Goal: Answer question/provide support: Share knowledge or assist other users

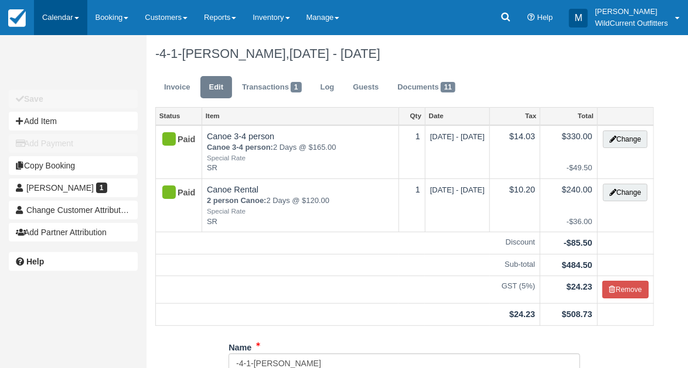
click at [50, 15] on link "Calendar" at bounding box center [60, 17] width 53 height 35
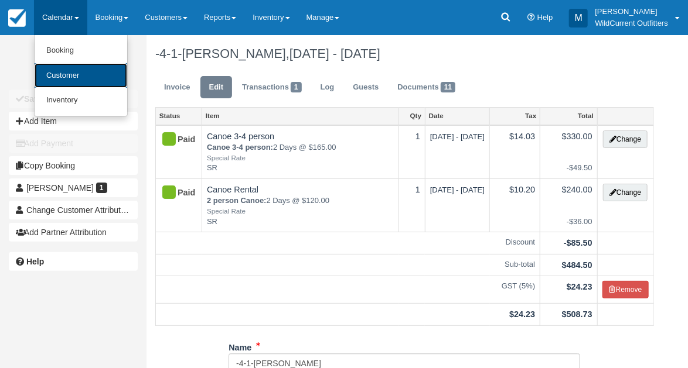
click at [64, 81] on link "Customer" at bounding box center [81, 75] width 93 height 25
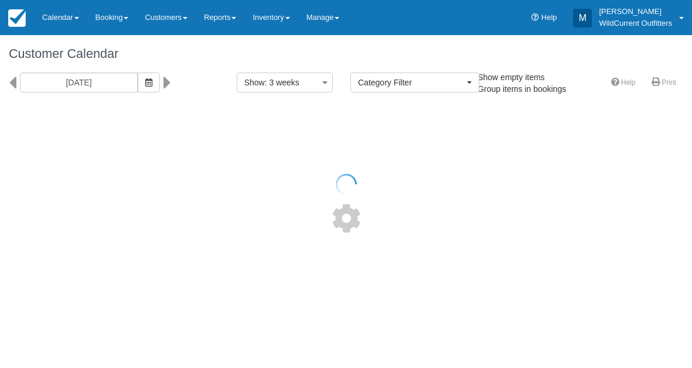
select select
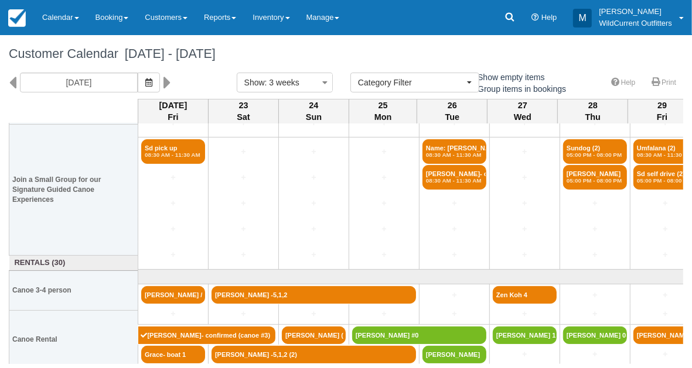
scroll to position [100, 0]
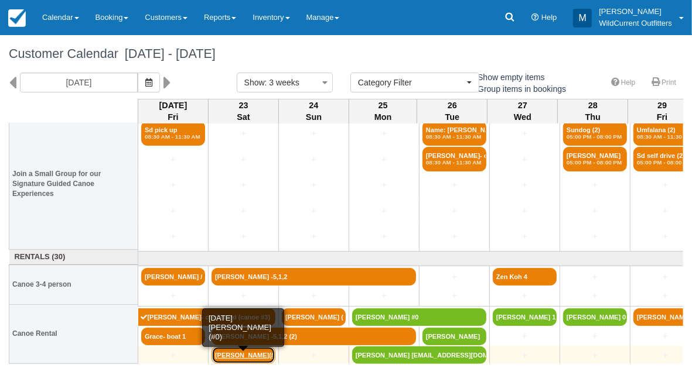
click at [222, 352] on link "[PERSON_NAME](#0)" at bounding box center [243, 356] width 64 height 18
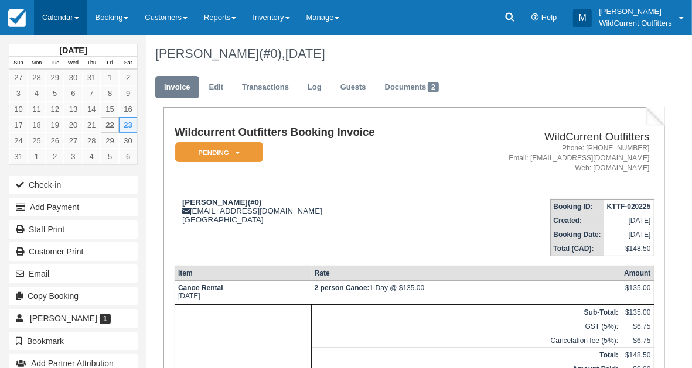
click at [57, 21] on link "Calendar" at bounding box center [60, 17] width 53 height 35
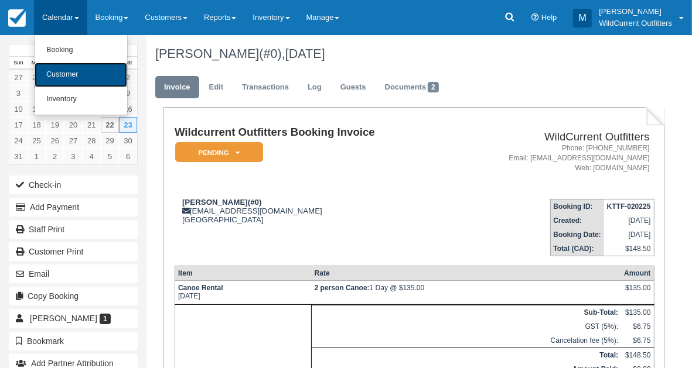
click at [62, 68] on link "Customer" at bounding box center [81, 75] width 93 height 25
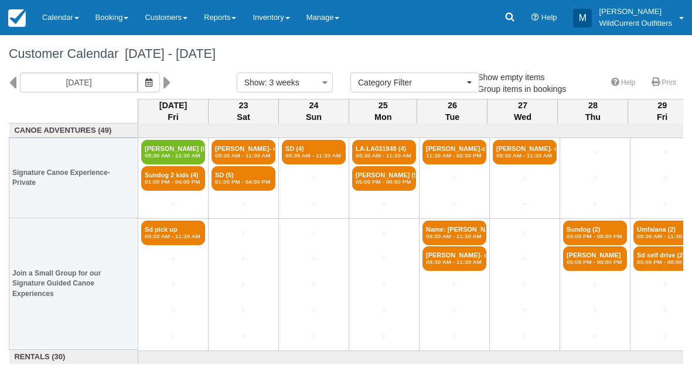
select select
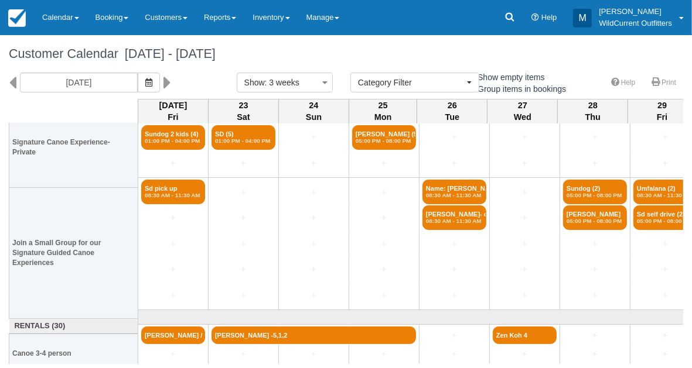
scroll to position [100, 0]
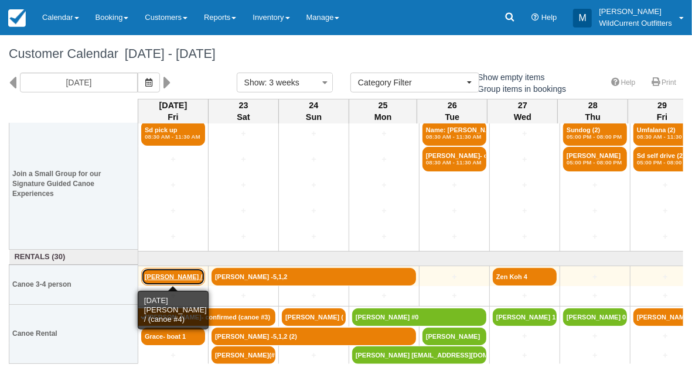
click at [154, 272] on link "Kate / (canoe #4)" at bounding box center [173, 277] width 64 height 18
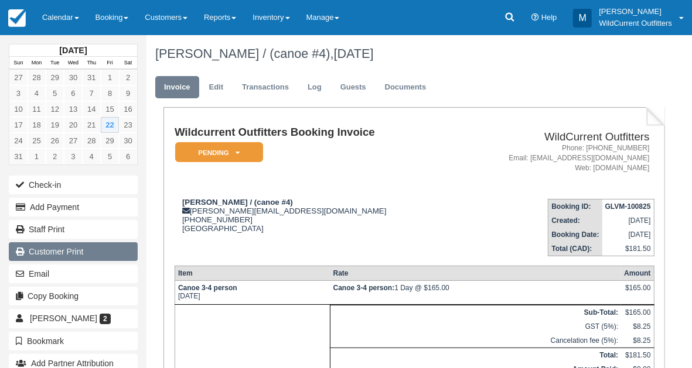
click at [57, 248] on link "Customer Print" at bounding box center [73, 251] width 129 height 19
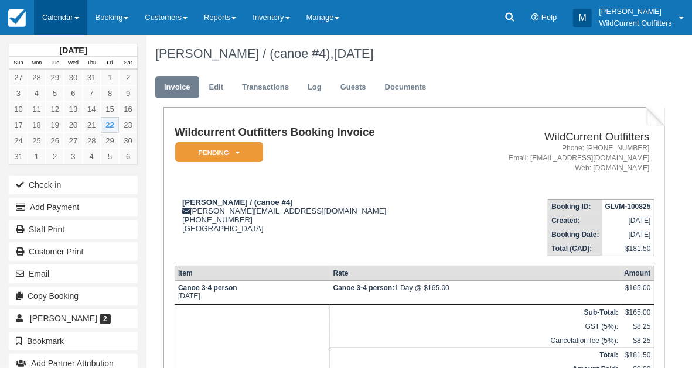
click at [59, 22] on link "Calendar" at bounding box center [60, 17] width 53 height 35
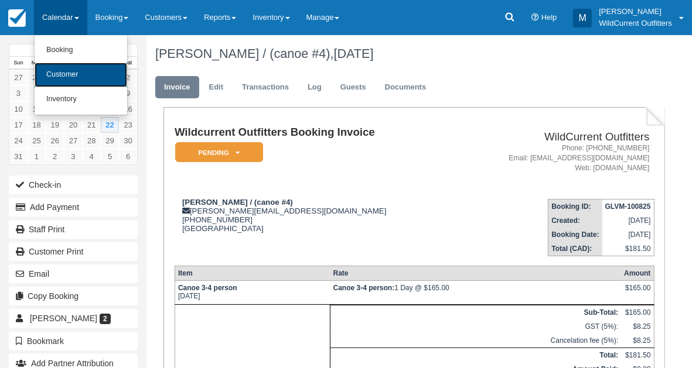
click at [63, 72] on link "Customer" at bounding box center [81, 75] width 93 height 25
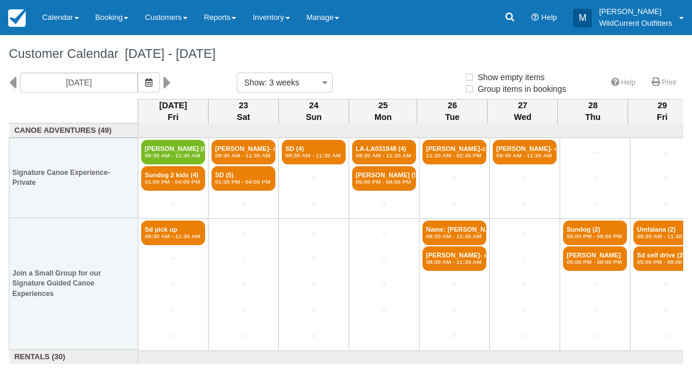
select select
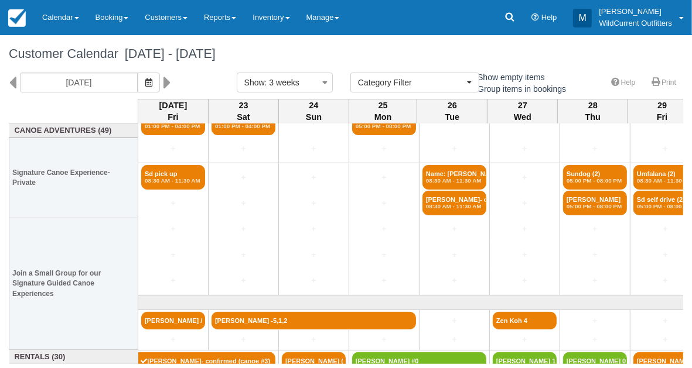
scroll to position [100, 0]
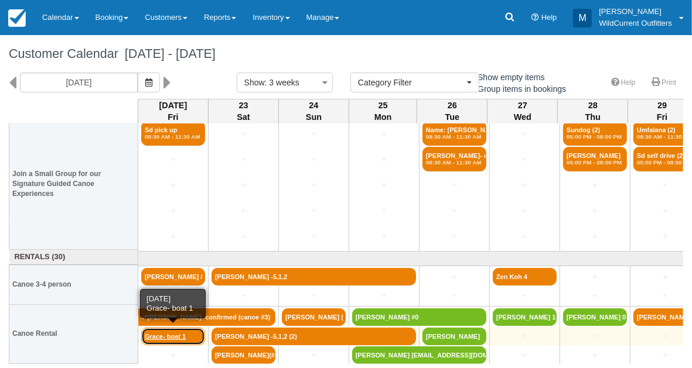
click at [163, 334] on link "Grace- boat 1" at bounding box center [173, 337] width 64 height 18
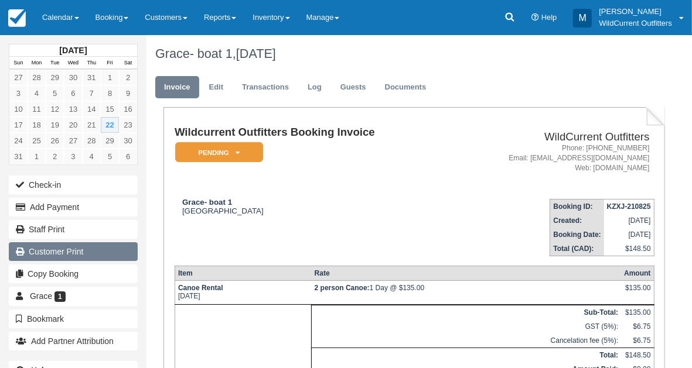
click at [81, 250] on link "Customer Print" at bounding box center [73, 251] width 129 height 19
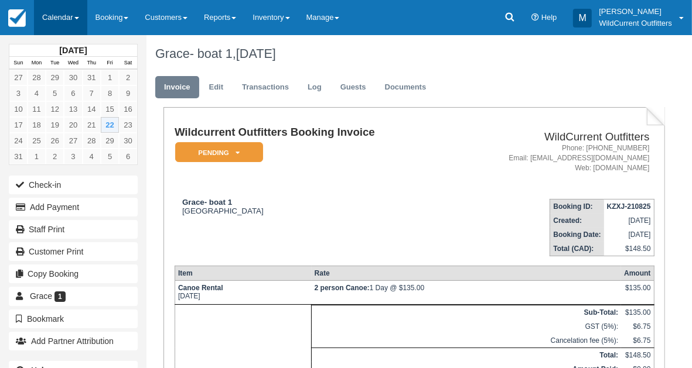
click at [59, 16] on link "Calendar" at bounding box center [60, 17] width 53 height 35
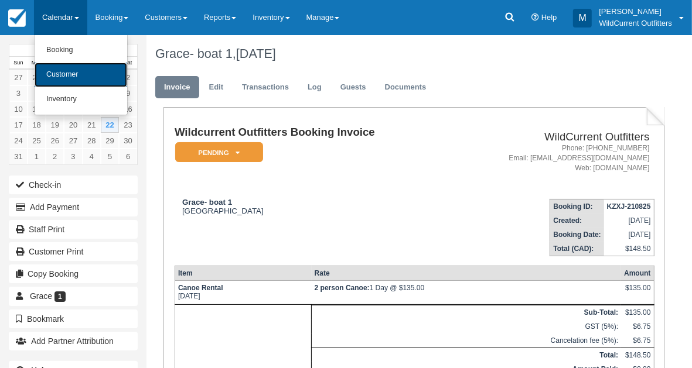
click at [60, 73] on link "Customer" at bounding box center [81, 75] width 93 height 25
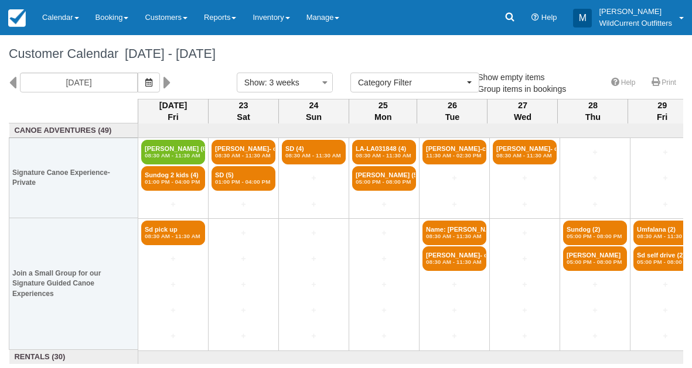
select select
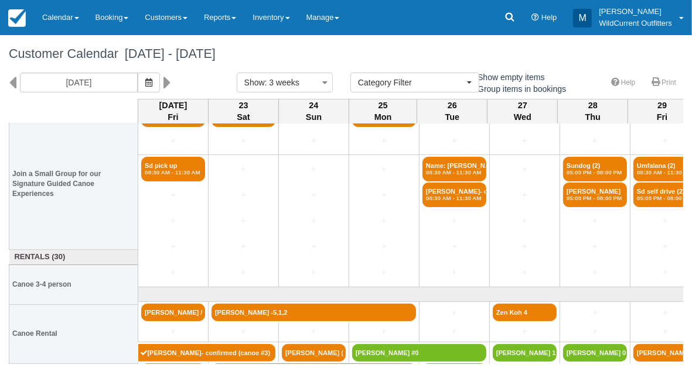
scroll to position [100, 0]
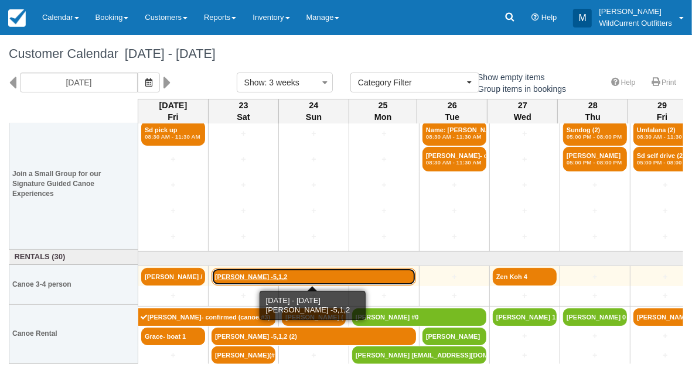
click at [217, 272] on link "[PERSON_NAME] -5,1,2" at bounding box center [313, 277] width 204 height 18
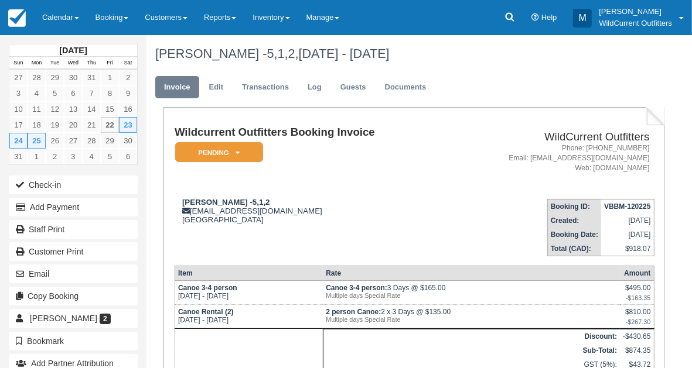
click at [245, 230] on td "Clinton Schamehorn -5,1,2 clintsc11@gmail.com Canada" at bounding box center [312, 223] width 274 height 67
click at [567, 278] on th "Rate" at bounding box center [471, 273] width 297 height 15
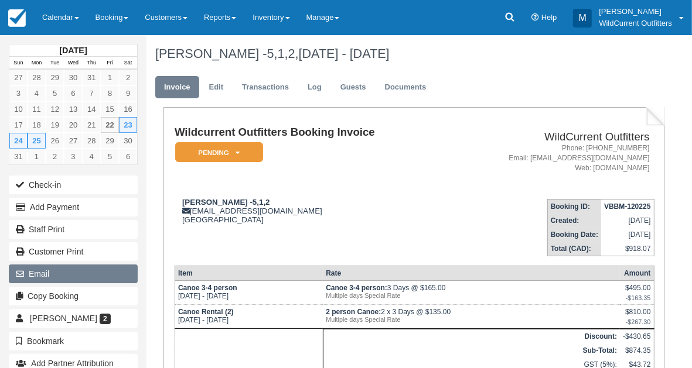
click at [52, 267] on button "Email" at bounding box center [73, 274] width 129 height 19
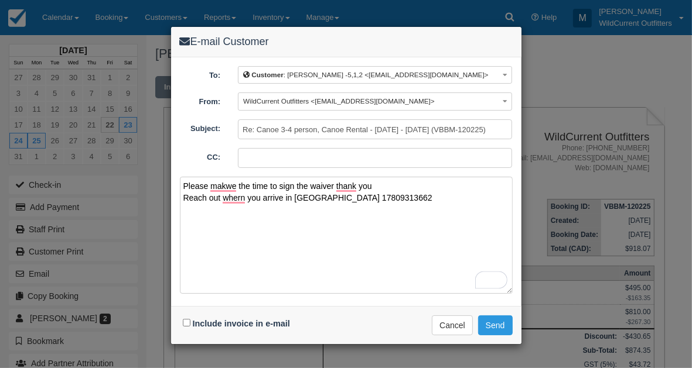
type textarea "Please makwe the time to sign the waiver thank you Reach out whern you arrive i…"
click at [183, 320] on input "Include invoice in e-mail" at bounding box center [187, 323] width 8 height 8
checkbox input "true"
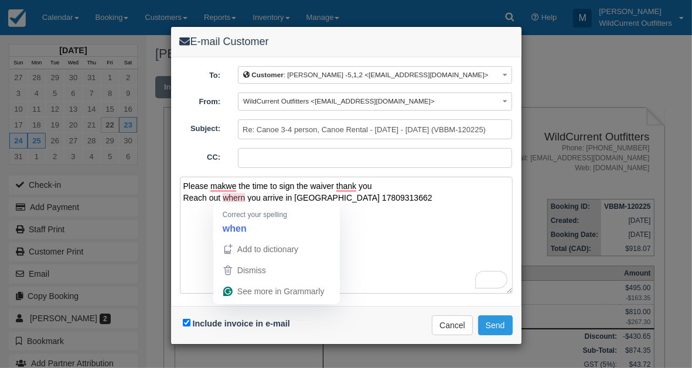
click at [239, 195] on textarea "Please makwe the time to sign the waiver thank you Reach out whern you arrive i…" at bounding box center [346, 235] width 333 height 117
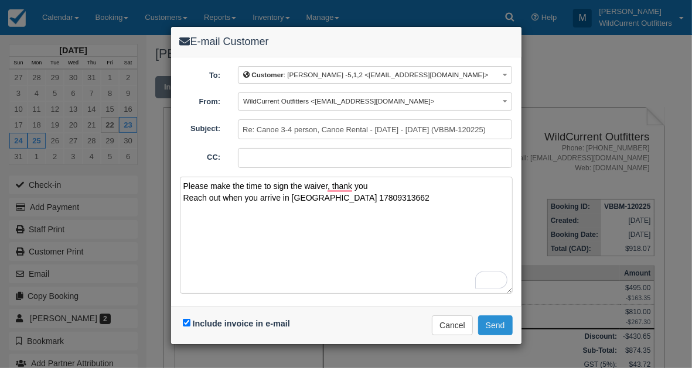
type textarea "Please make the time to sign the waiver, thank you Reach out when you arrive in…"
click at [487, 326] on button "Send" at bounding box center [495, 326] width 35 height 20
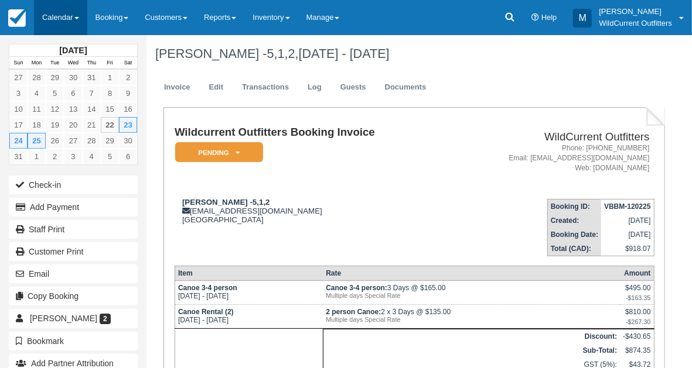
click at [54, 28] on link "Calendar" at bounding box center [60, 17] width 53 height 35
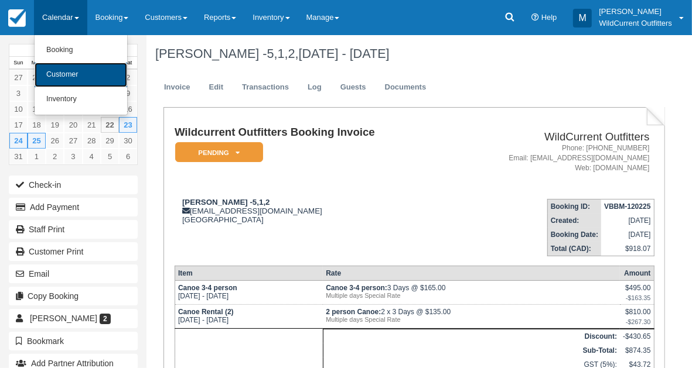
click at [56, 74] on link "Customer" at bounding box center [81, 75] width 93 height 25
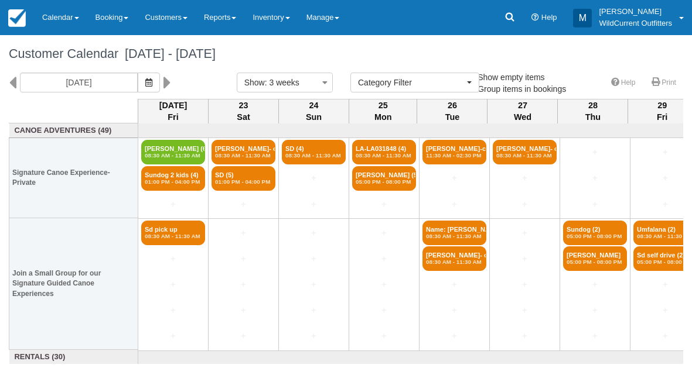
select select
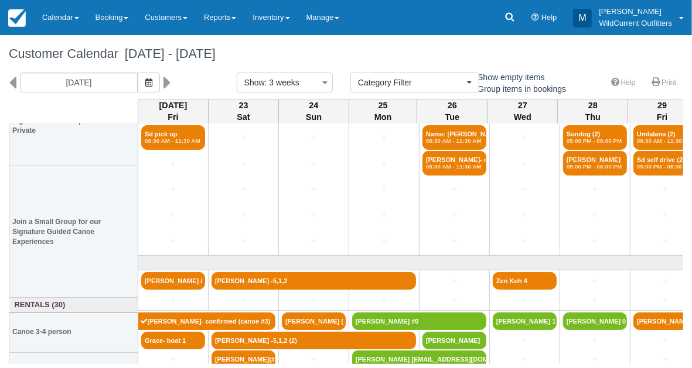
scroll to position [100, 0]
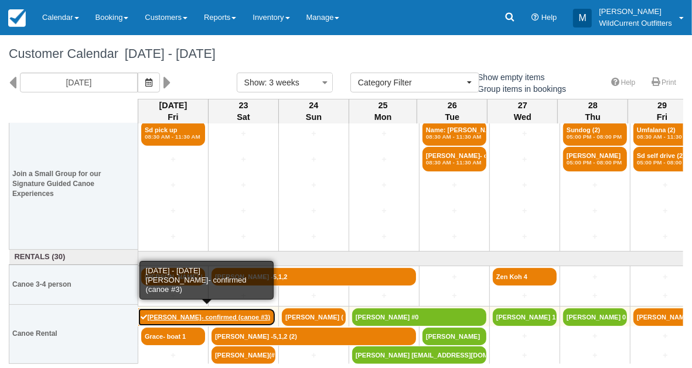
click at [188, 312] on link "[PERSON_NAME]- confirmed (canoe #3)" at bounding box center [207, 318] width 138 height 18
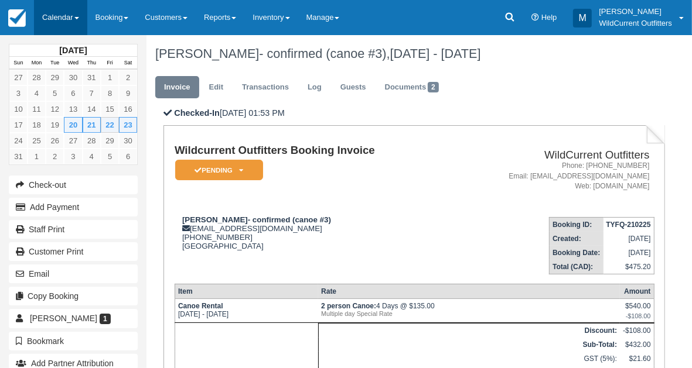
click at [47, 12] on link "Calendar" at bounding box center [60, 17] width 53 height 35
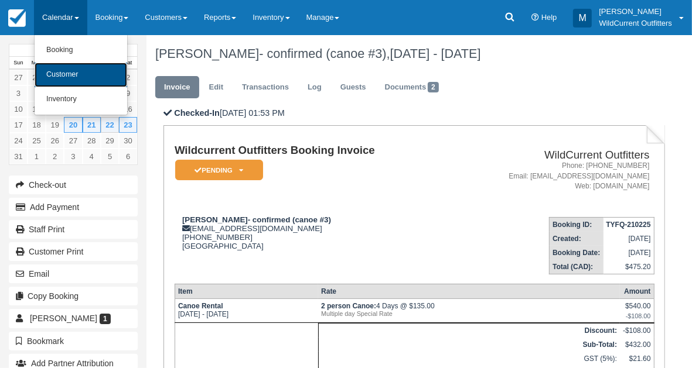
click at [55, 69] on link "Customer" at bounding box center [81, 75] width 93 height 25
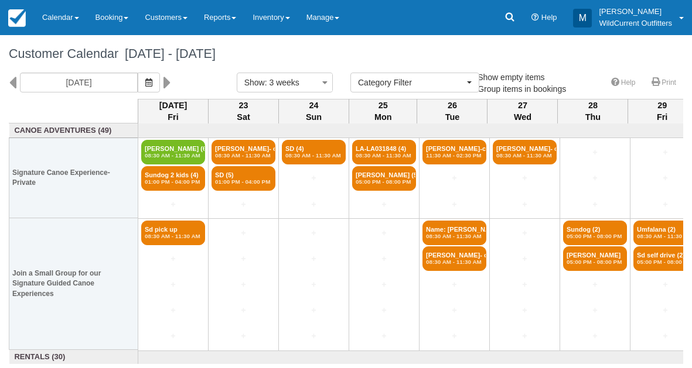
select select
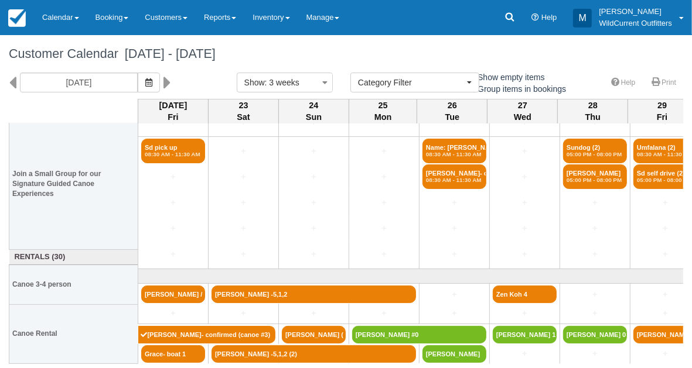
scroll to position [100, 0]
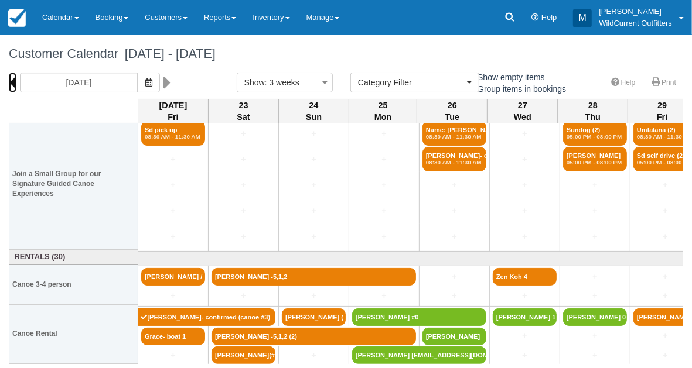
click at [13, 86] on icon at bounding box center [13, 83] width 8 height 20
type input "08/01/25"
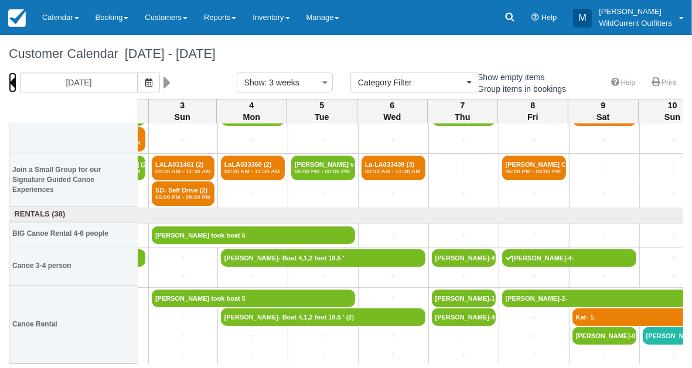
scroll to position [91, 131]
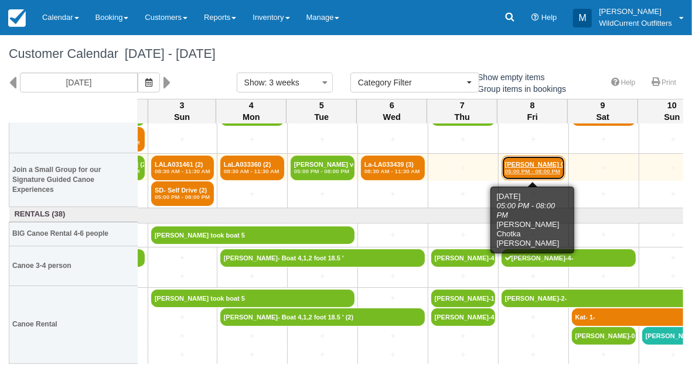
click at [531, 169] on em "05:00 PM - 08:00 PM" at bounding box center [533, 171] width 57 height 7
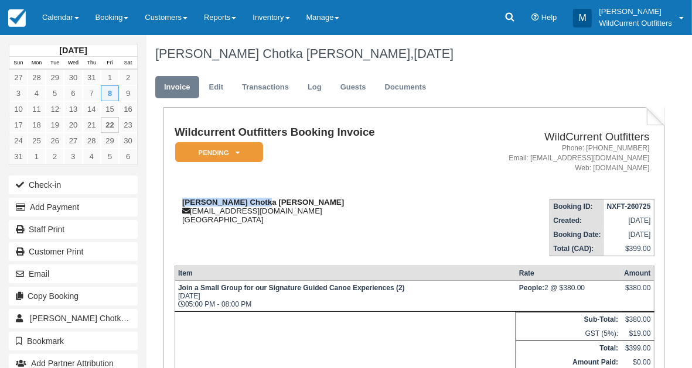
drag, startPoint x: 264, startPoint y: 197, endPoint x: 180, endPoint y: 199, distance: 83.8
click at [180, 199] on div "[PERSON_NAME] Chotka [PERSON_NAME] [EMAIL_ADDRESS][DOMAIN_NAME] [GEOGRAPHIC_DAT…" at bounding box center [312, 211] width 274 height 26
copy strong "[PERSON_NAME] Chotka [PERSON_NAME]"
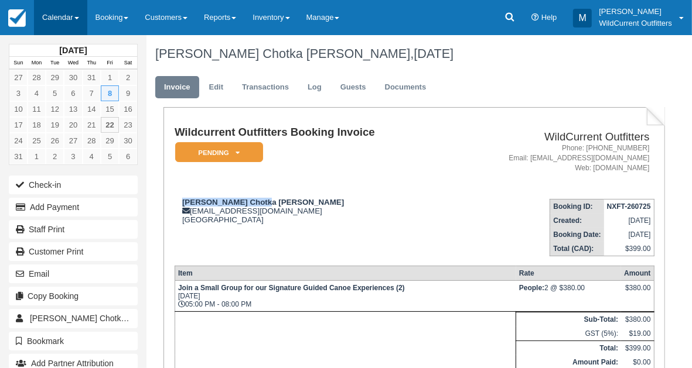
click at [51, 11] on link "Calendar" at bounding box center [60, 17] width 53 height 35
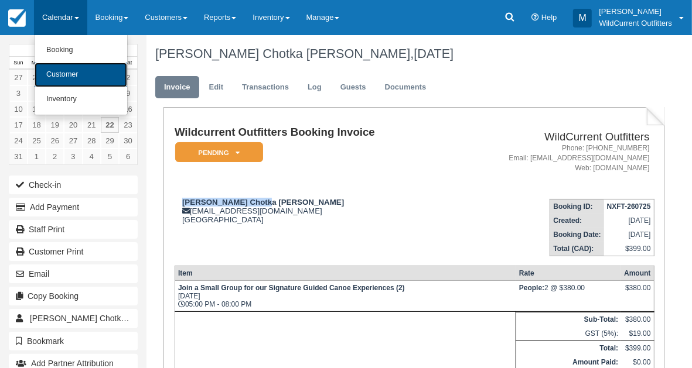
click at [62, 80] on link "Customer" at bounding box center [81, 75] width 93 height 25
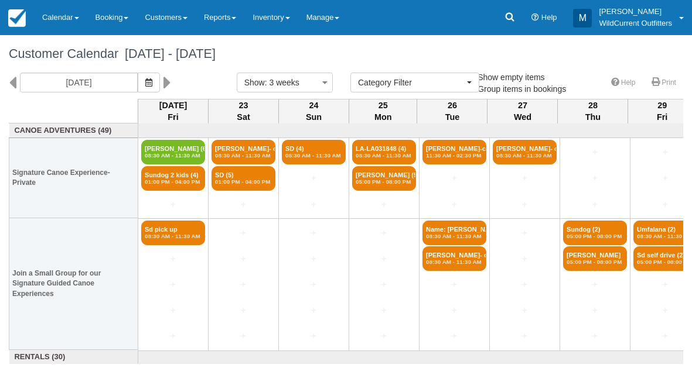
select select
click at [160, 87] on button "button" at bounding box center [149, 83] width 22 height 20
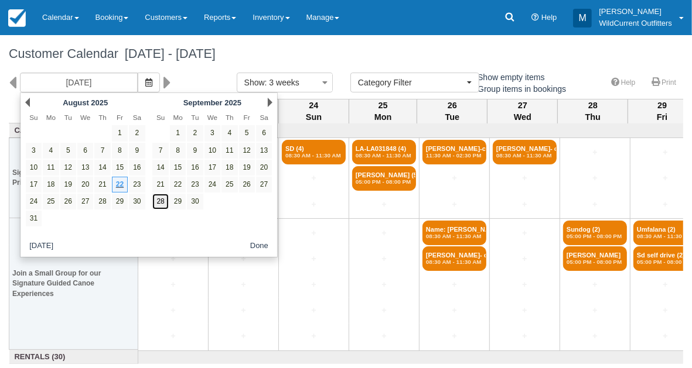
click at [160, 199] on link "28" at bounding box center [160, 202] width 16 height 16
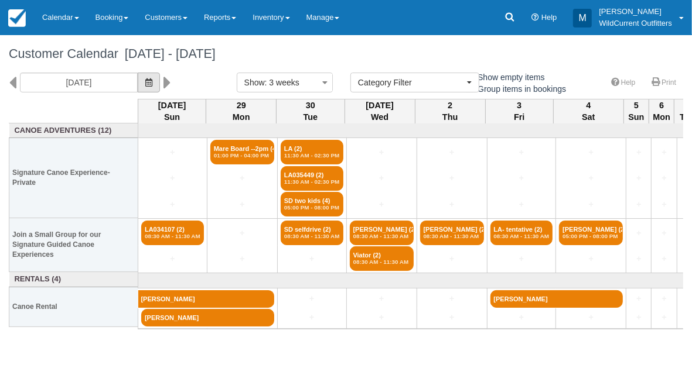
click at [152, 82] on icon "button" at bounding box center [148, 82] width 7 height 8
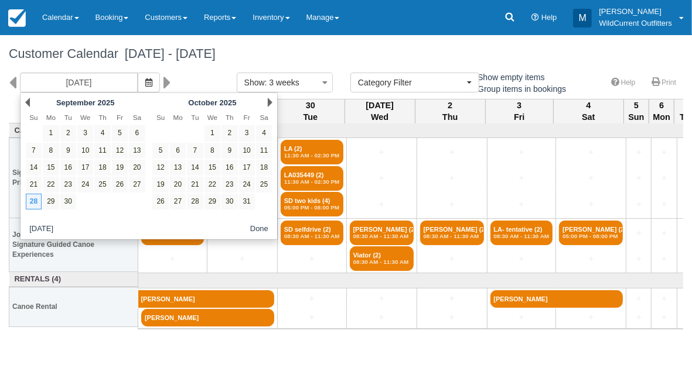
click at [26, 96] on div "Prev [DATE]" at bounding box center [85, 102] width 127 height 16
click at [27, 102] on link "Prev" at bounding box center [27, 102] width 5 height 9
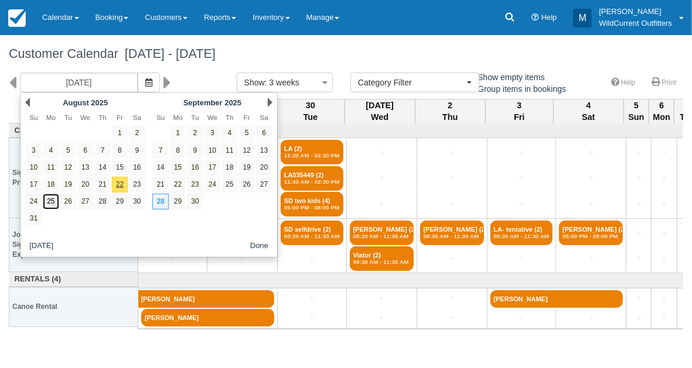
click at [53, 196] on link "25" at bounding box center [51, 202] width 16 height 16
type input "[DATE]"
